Goal: Find specific page/section: Find specific page/section

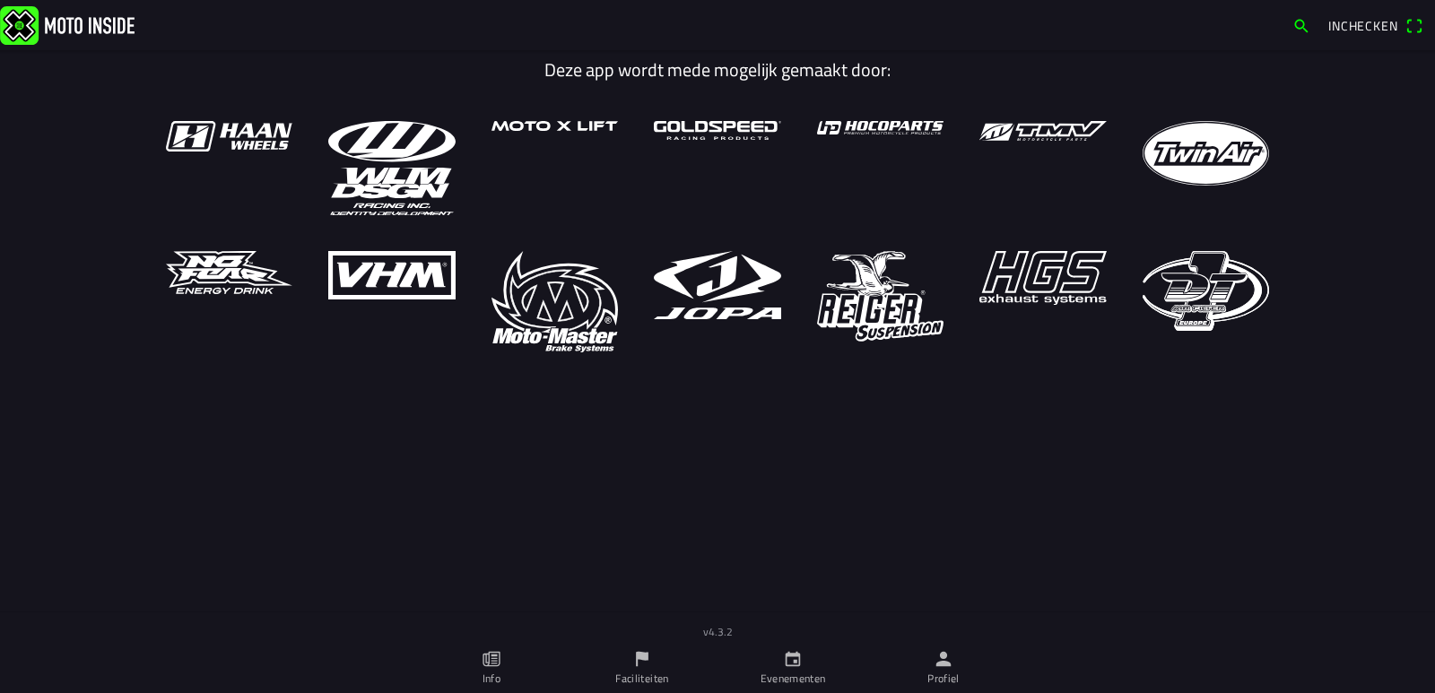
click at [1359, 27] on span "Inchecken" at bounding box center [1363, 25] width 70 height 19
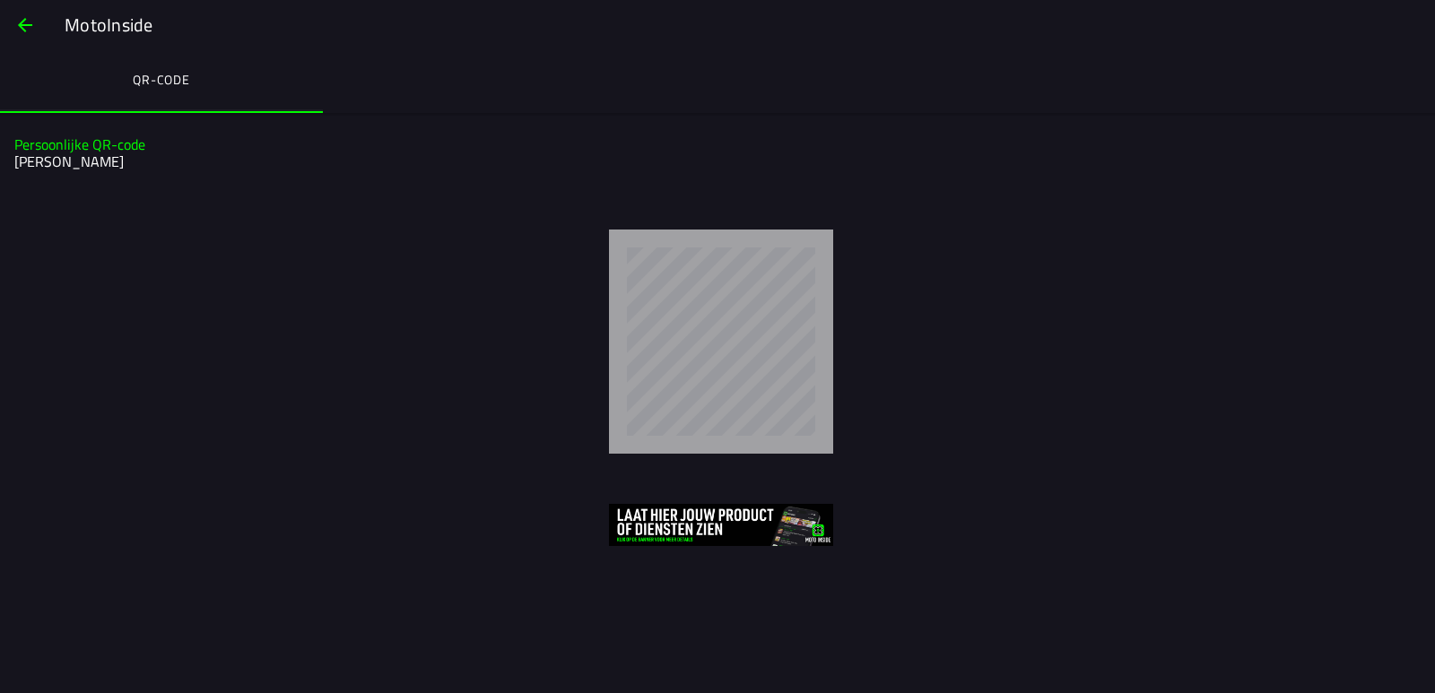
click at [18, 16] on span "button" at bounding box center [25, 25] width 22 height 43
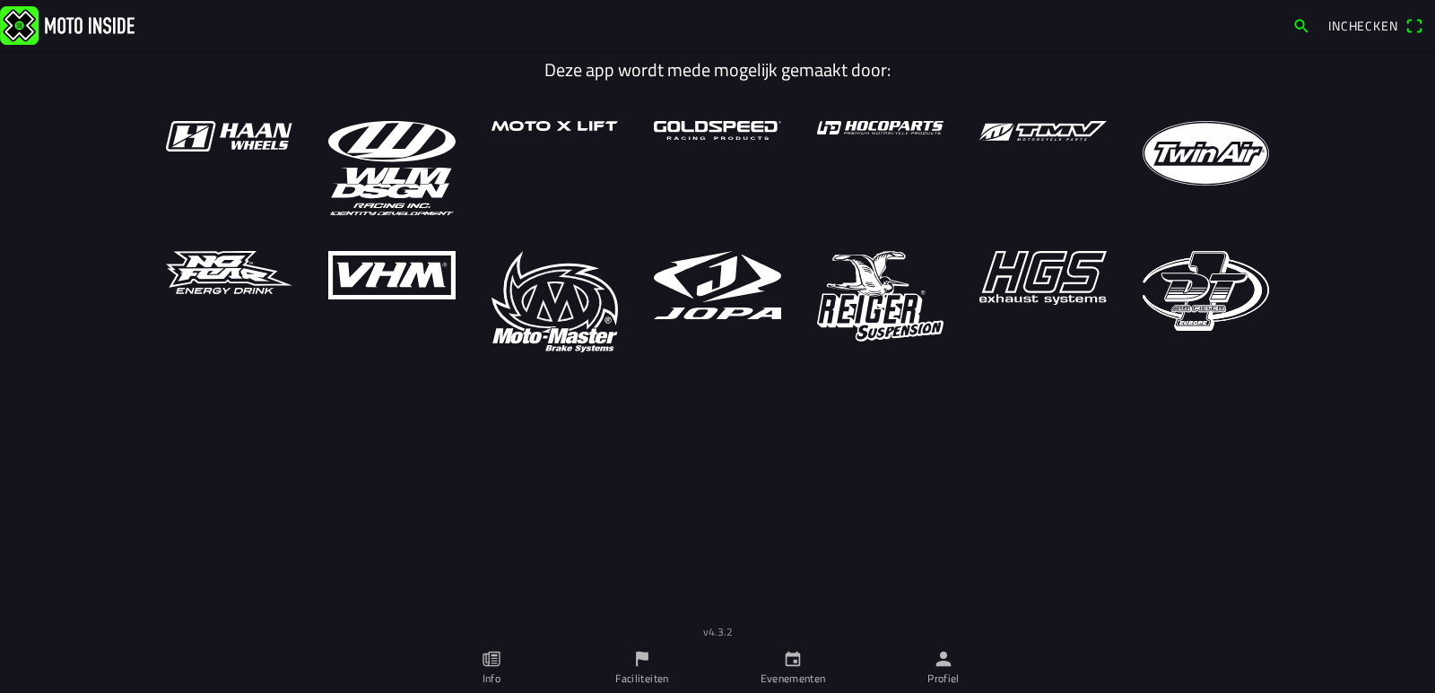
click at [789, 667] on icon "calendar" at bounding box center [793, 659] width 20 height 20
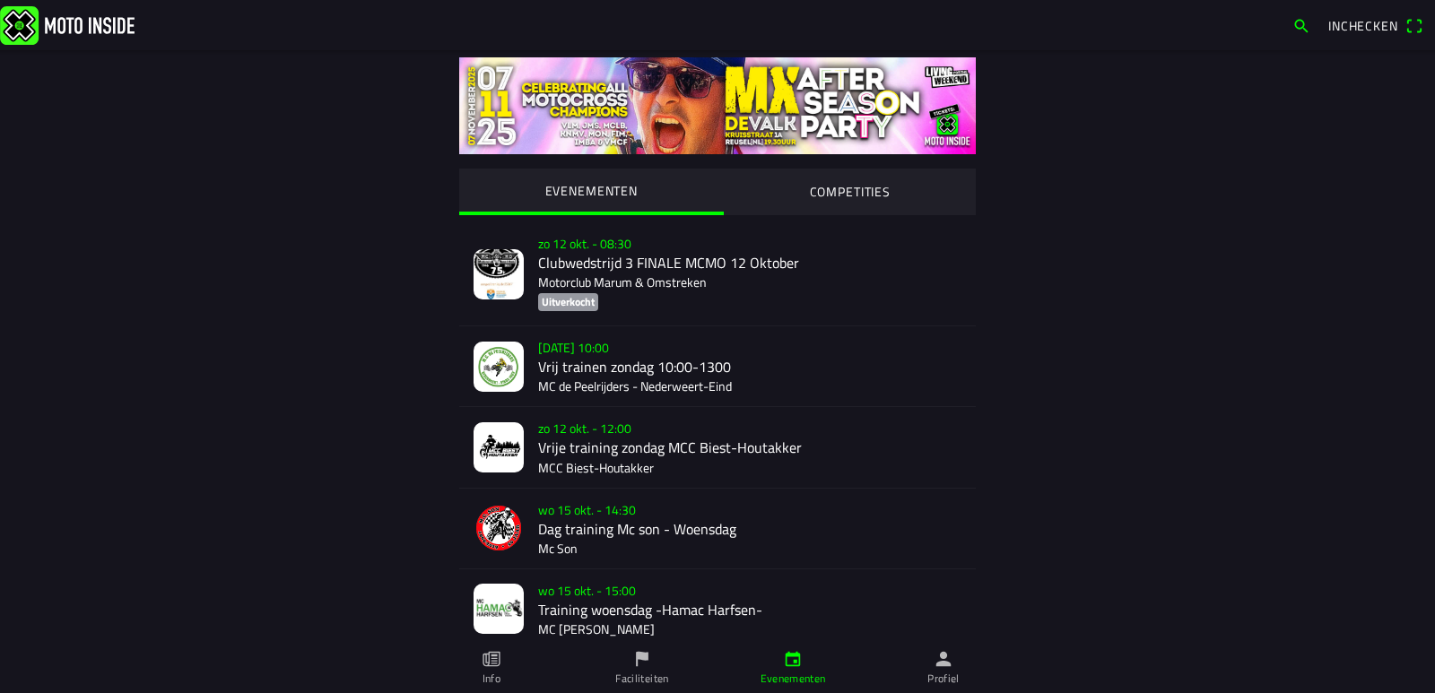
click at [945, 669] on link "Profiel" at bounding box center [943, 668] width 151 height 50
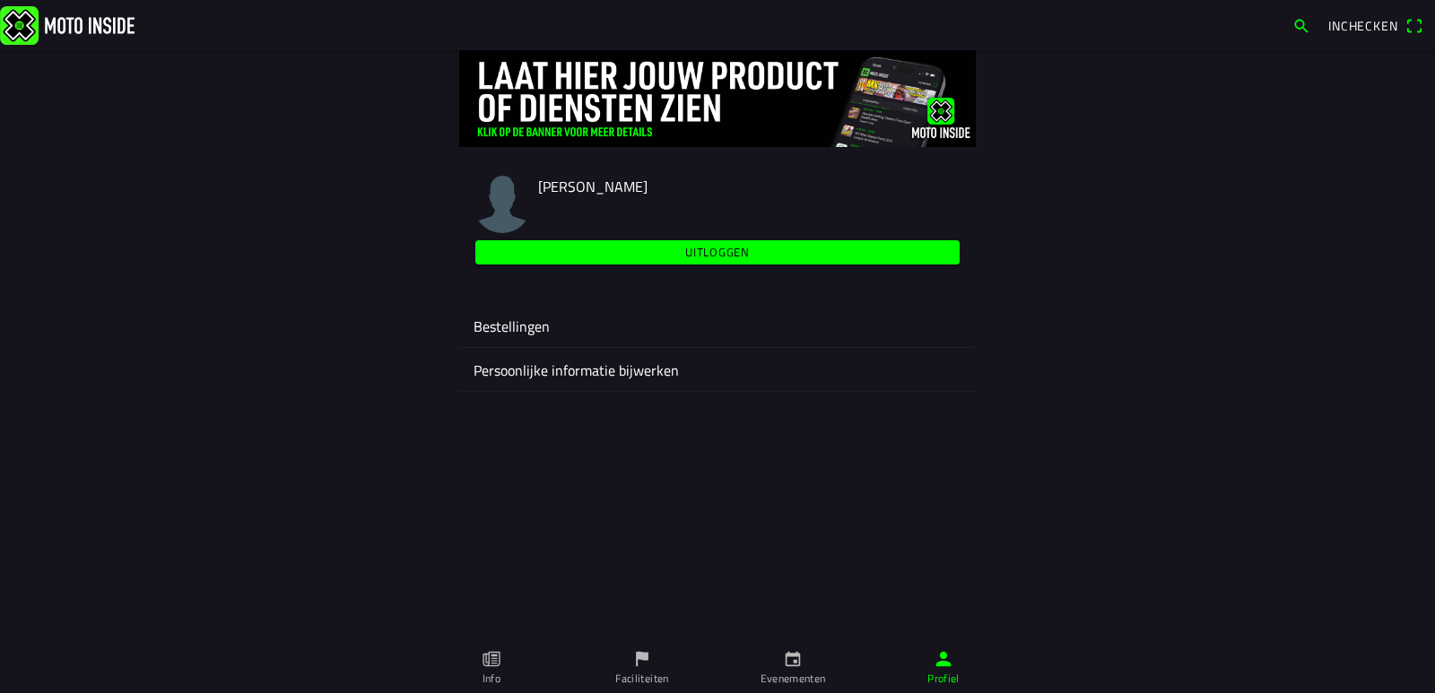
click at [523, 327] on ion-label "Bestellingen" at bounding box center [718, 327] width 488 height 22
